Goal: Navigation & Orientation: Find specific page/section

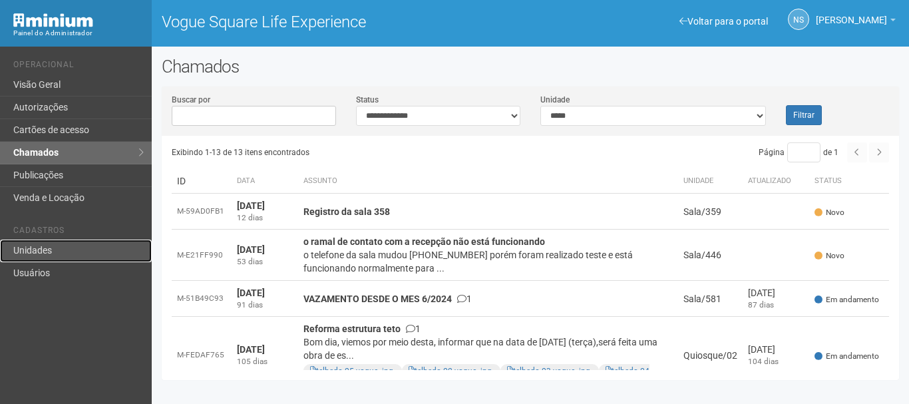
click at [68, 248] on link "Unidades" at bounding box center [76, 250] width 152 height 23
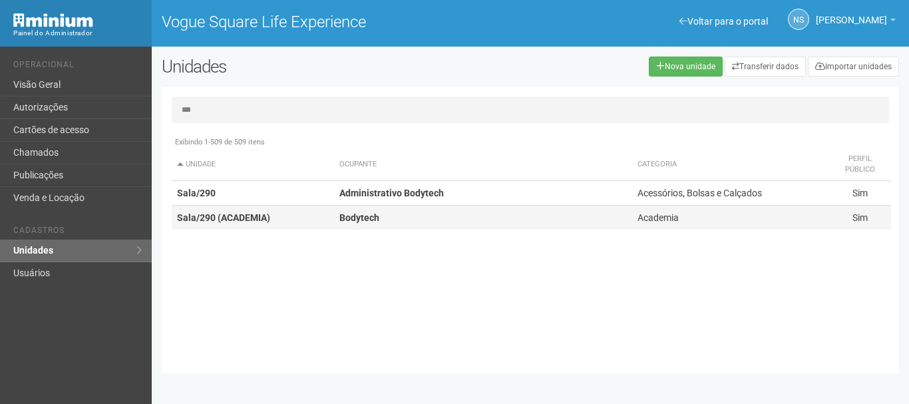
type input "***"
click at [365, 210] on td "Bodytech" at bounding box center [483, 218] width 298 height 25
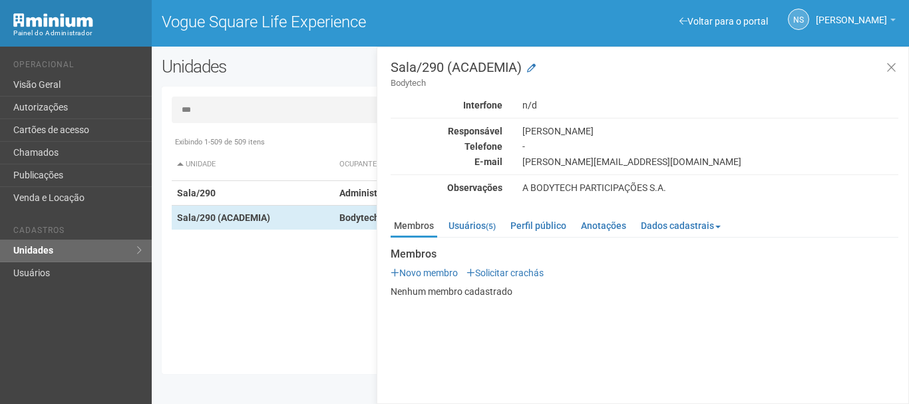
click at [297, 175] on th "Unidade" at bounding box center [253, 164] width 162 height 33
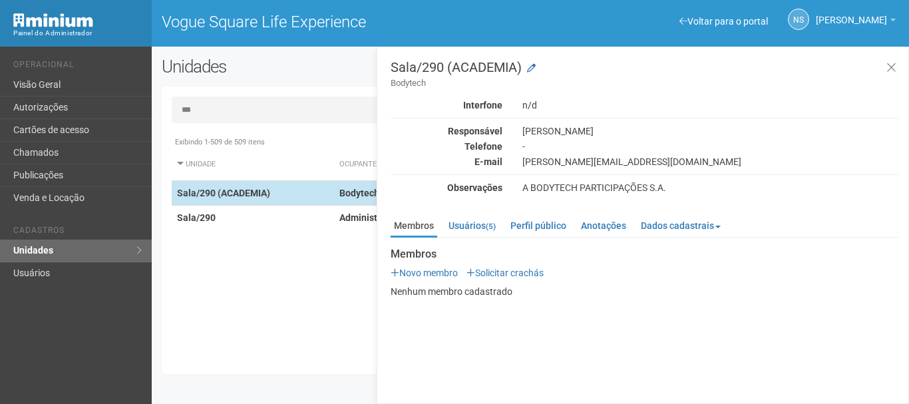
click at [280, 188] on td "Sala/290 (ACADEMIA)" at bounding box center [253, 193] width 162 height 25
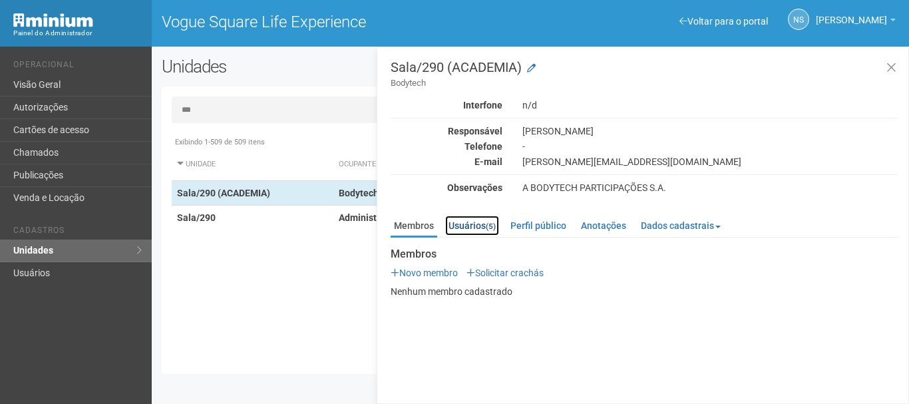
click at [459, 224] on link "Usuários (5)" at bounding box center [472, 226] width 54 height 20
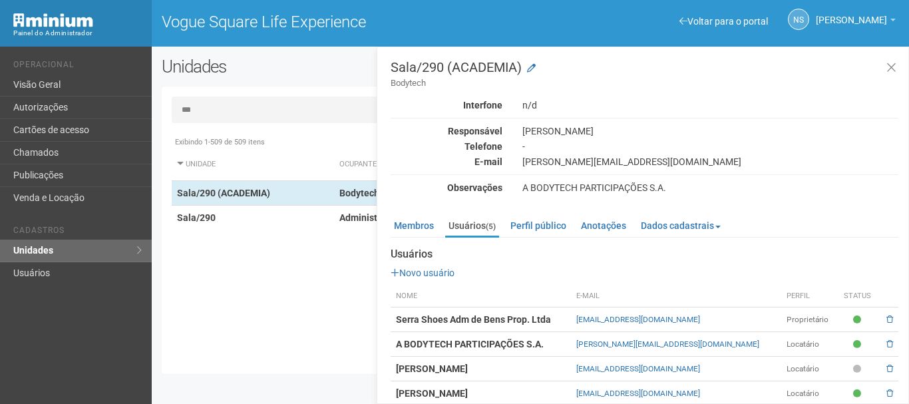
click at [305, 278] on div "Exibindo 1-509 de 509 itens Unidade Ocupante Categoria Perfil público Sala/Hote…" at bounding box center [535, 247] width 727 height 234
click at [893, 69] on icon at bounding box center [891, 67] width 10 height 13
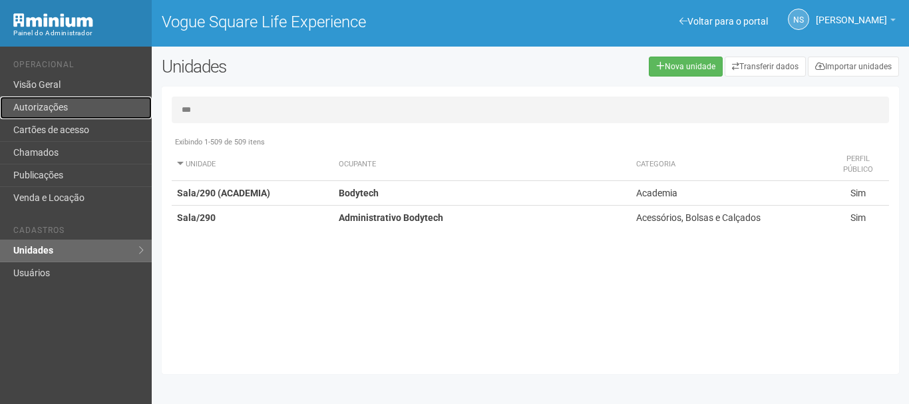
click at [53, 107] on link "Autorizações" at bounding box center [76, 107] width 152 height 23
